Goal: Task Accomplishment & Management: Complete application form

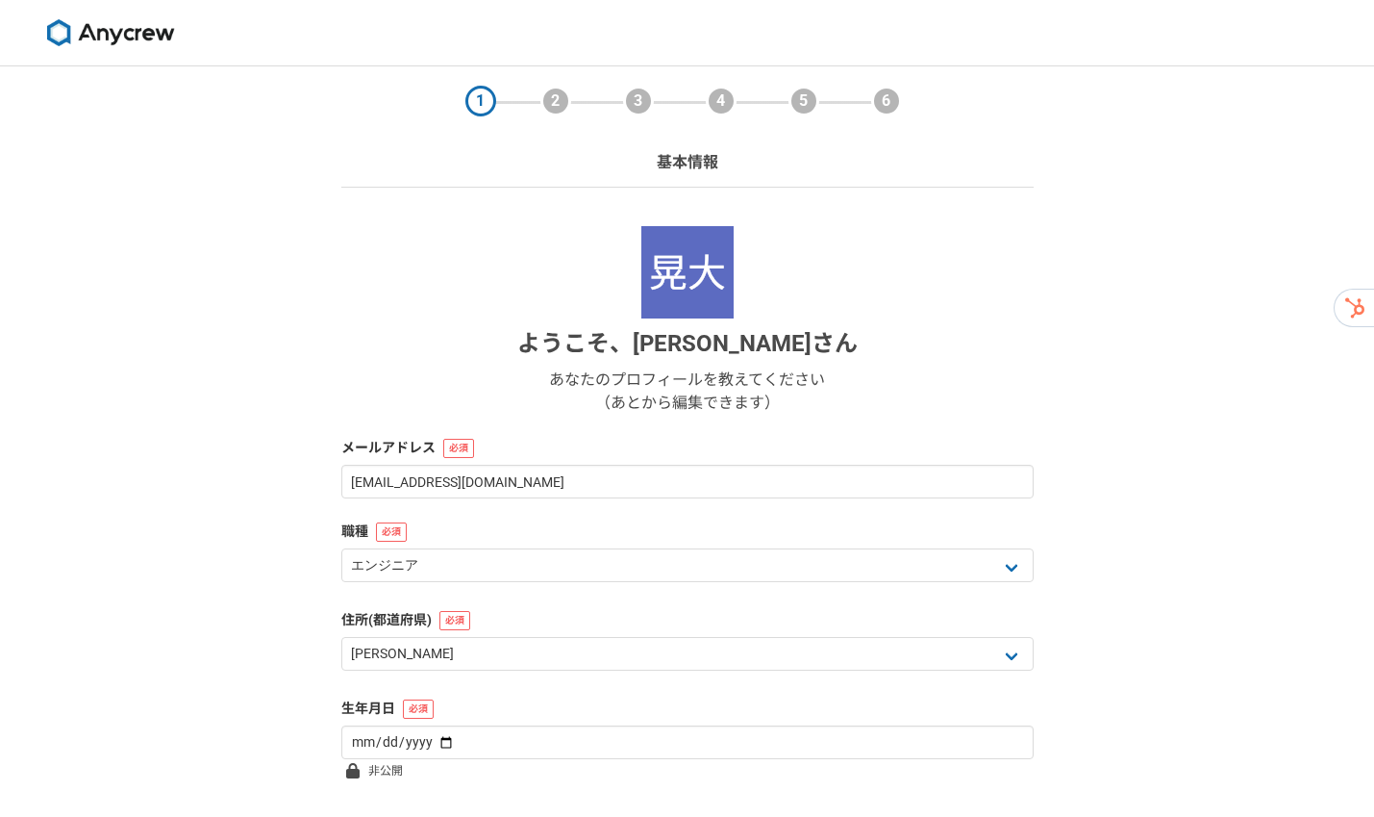
select select "13"
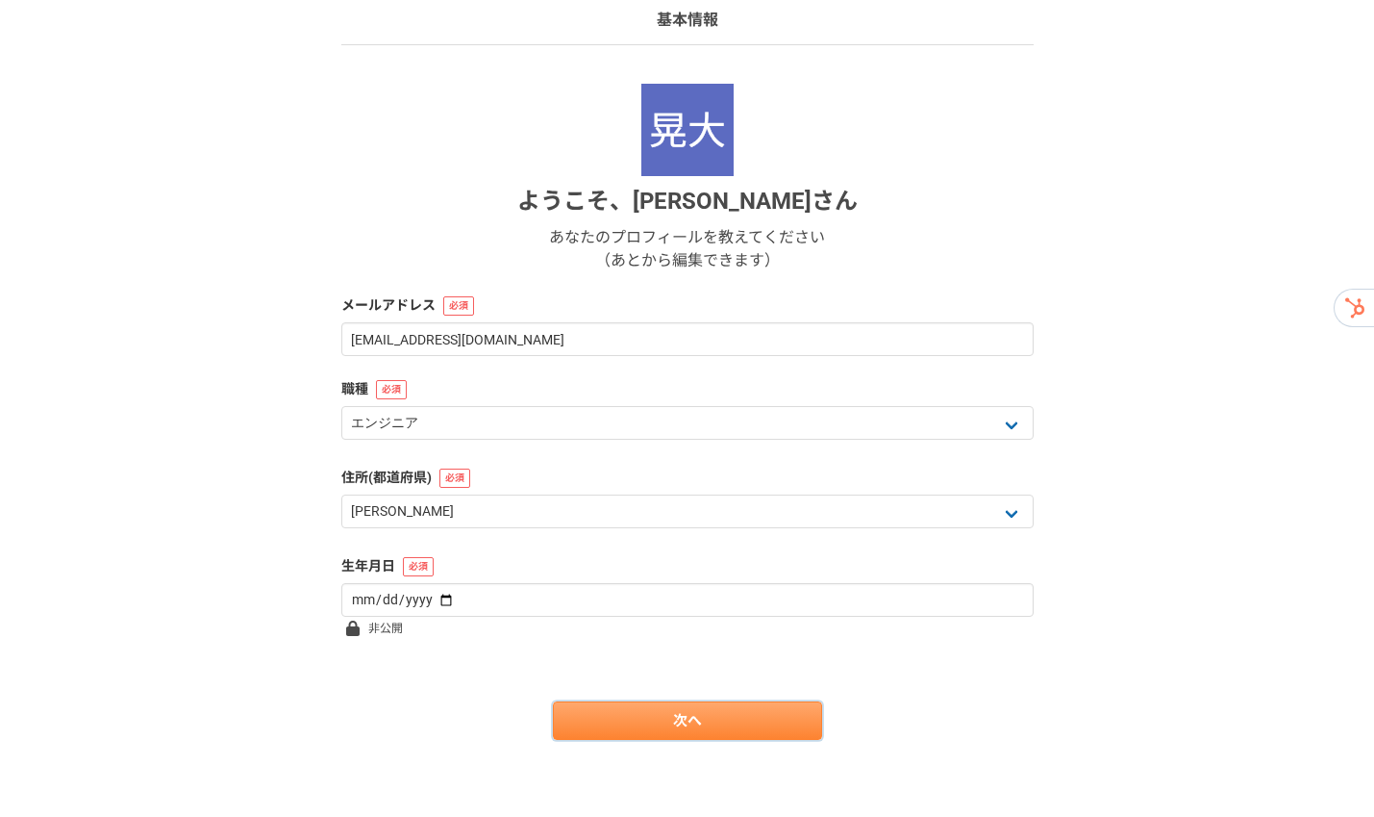
click at [736, 725] on link "次へ" at bounding box center [687, 720] width 269 height 38
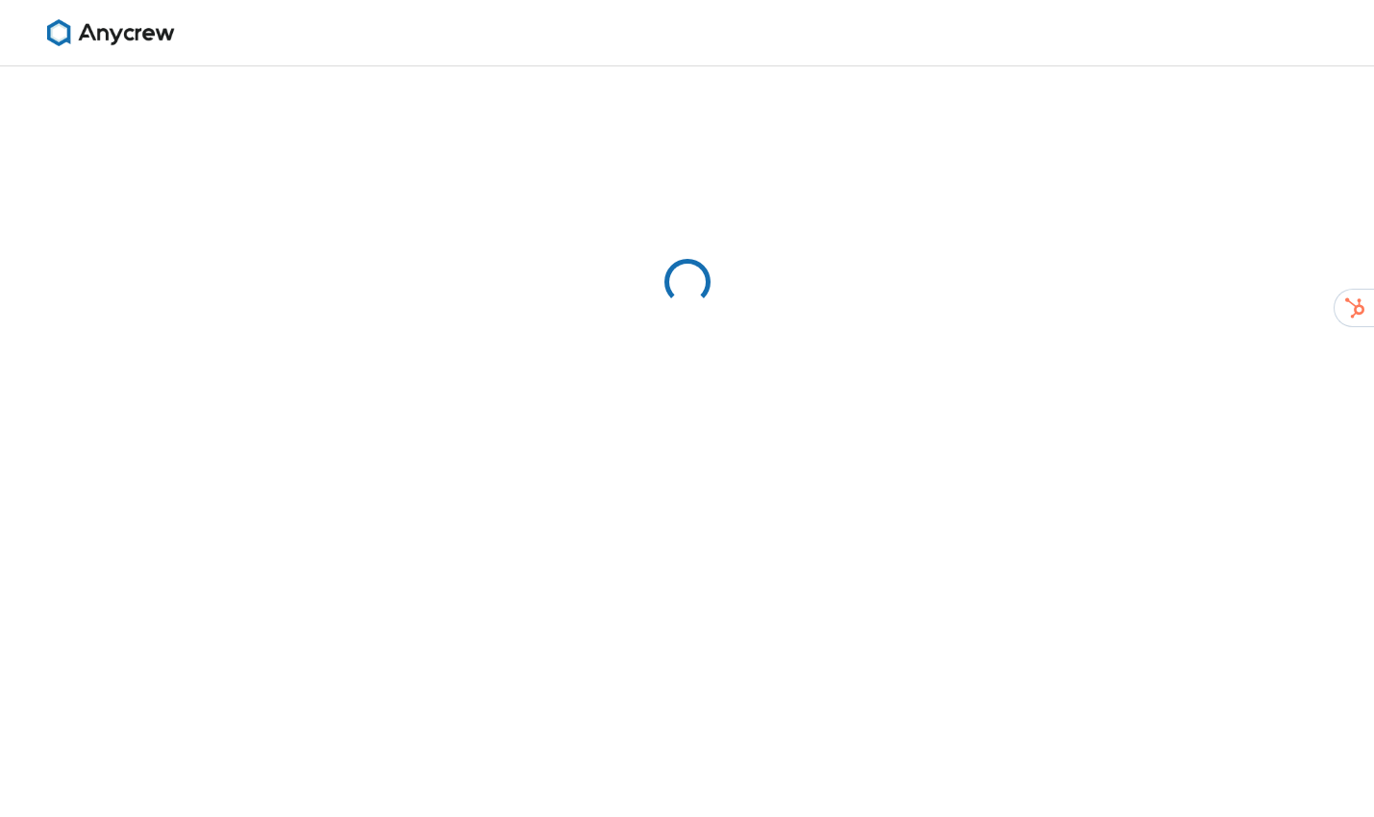
select select "13"
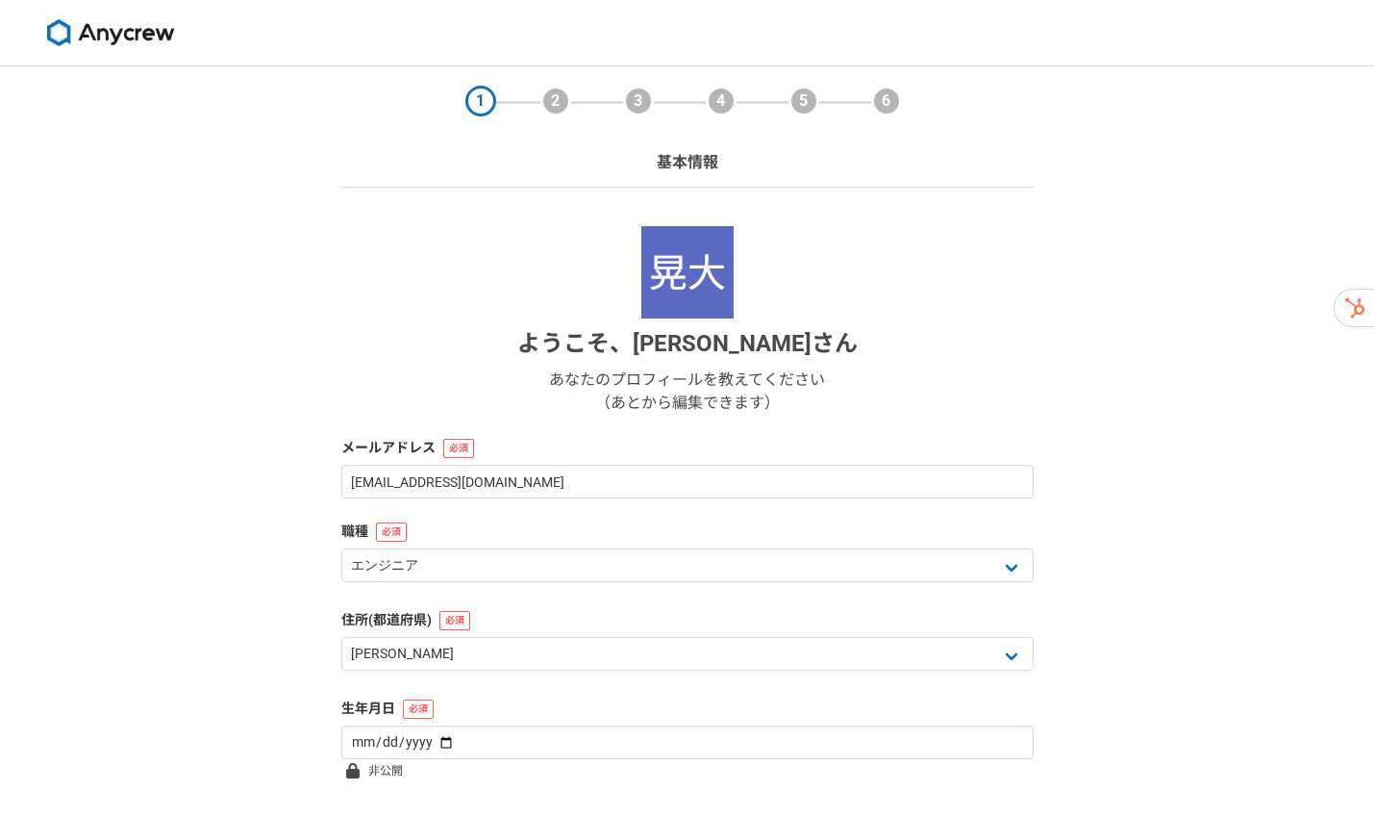
click at [126, 30] on img at bounding box center [110, 32] width 144 height 27
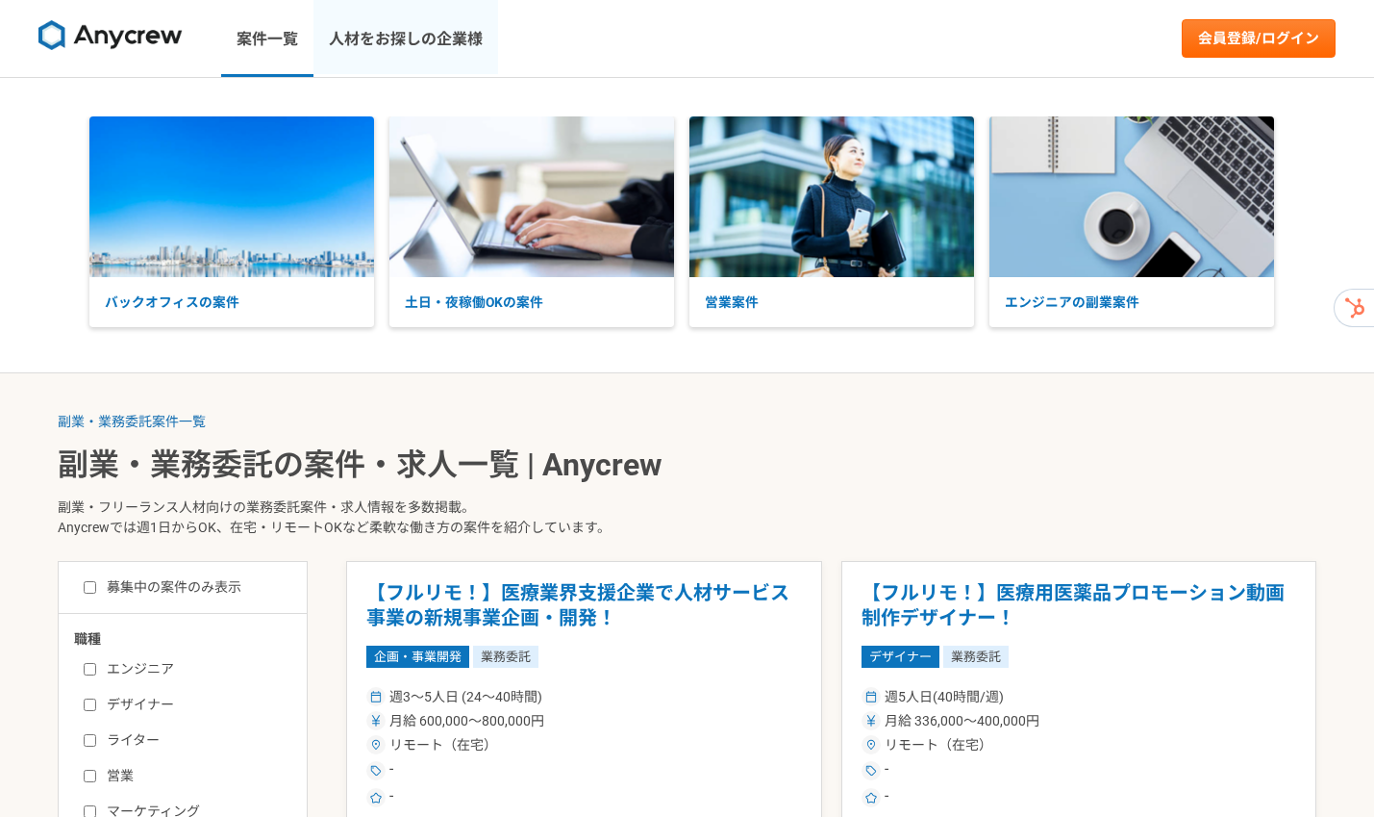
click at [389, 44] on link "人材をお探しの企業様" at bounding box center [406, 38] width 185 height 77
click at [0, 0] on div "案件一覧 人材をお探しの企業様" at bounding box center [257, 38] width 514 height 77
click at [910, 494] on p "副業・フリーランス人材向けの業務委託案件・求人情報を多数掲載。 Anycrewでは週1日からOK、在宅・リモートOKなど柔軟な働き方の案件を紹介しています。" at bounding box center [687, 521] width 1259 height 79
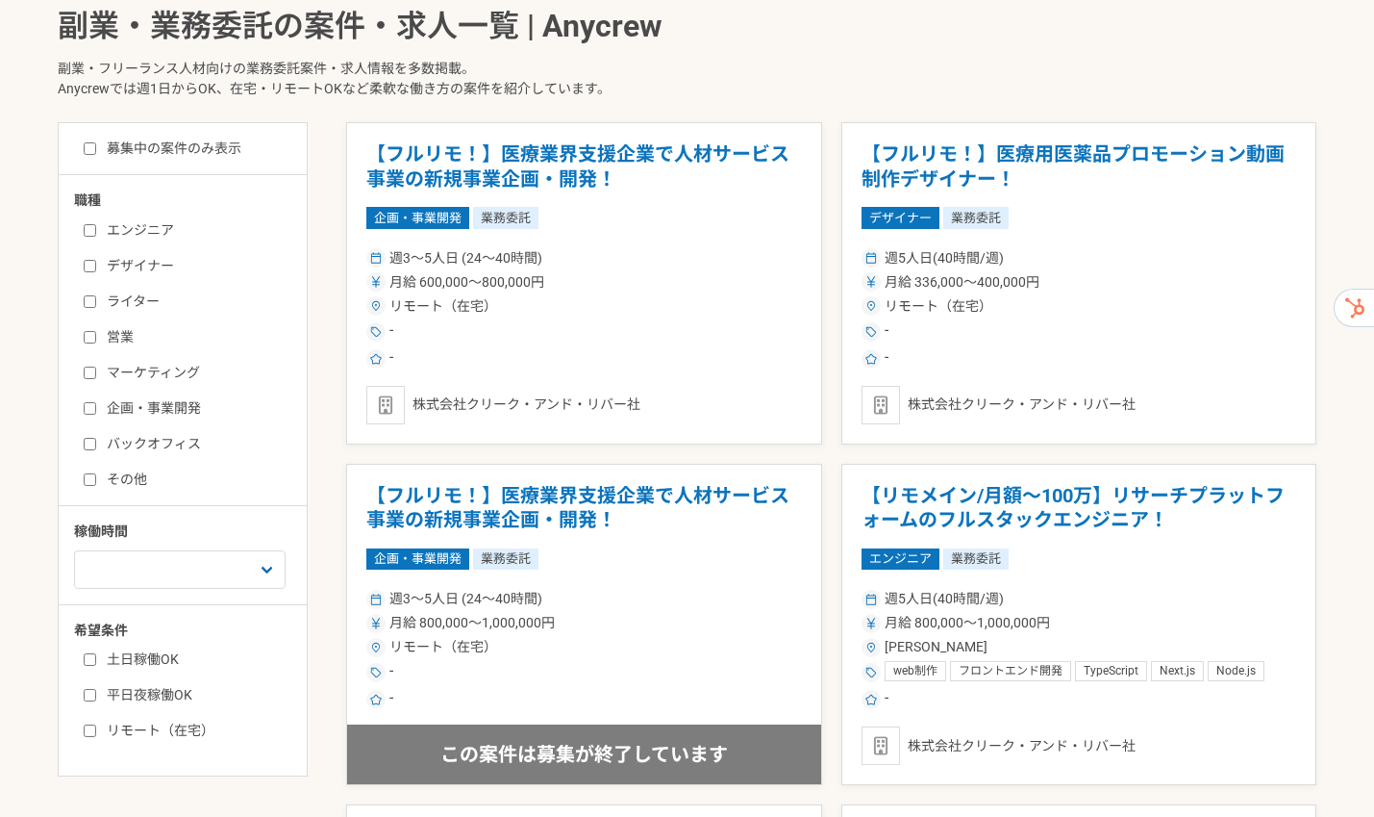
scroll to position [865, 0]
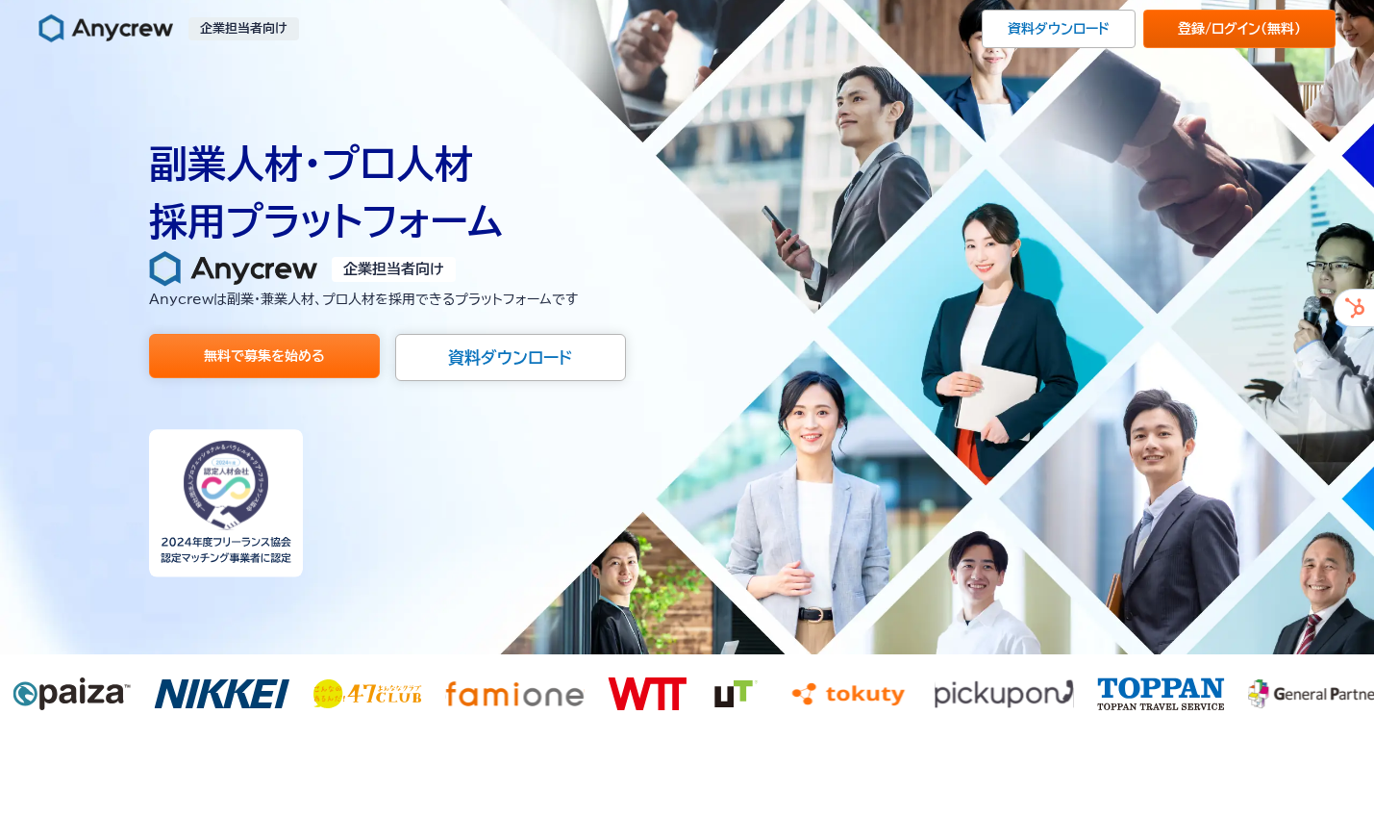
click at [1190, 32] on link "登録/ログイン （無料）" at bounding box center [1240, 29] width 192 height 38
